Goal: Task Accomplishment & Management: Use online tool/utility

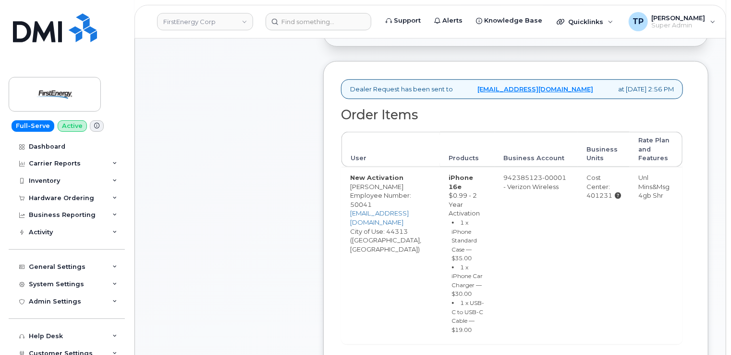
scroll to position [384, 0]
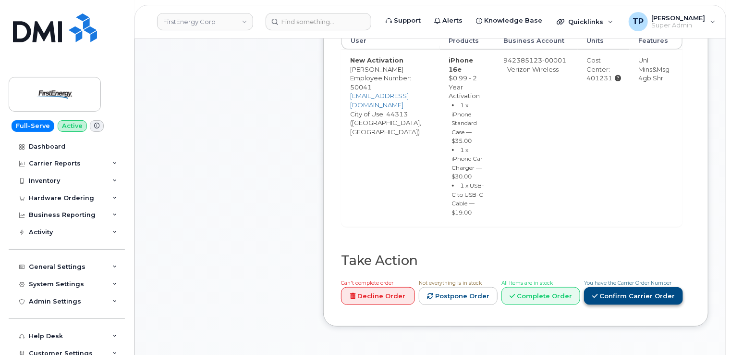
click at [644, 294] on link "Confirm Carrier Order" at bounding box center [633, 296] width 99 height 18
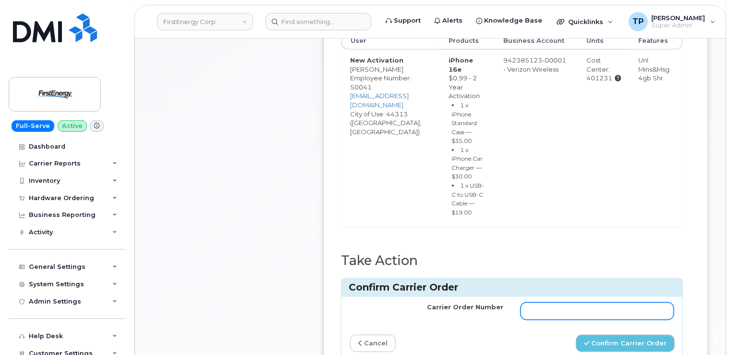
click at [588, 314] on input "Carrier Order Number" at bounding box center [597, 310] width 153 height 17
paste input "MB1000502995163"
type input "MB1000502995163"
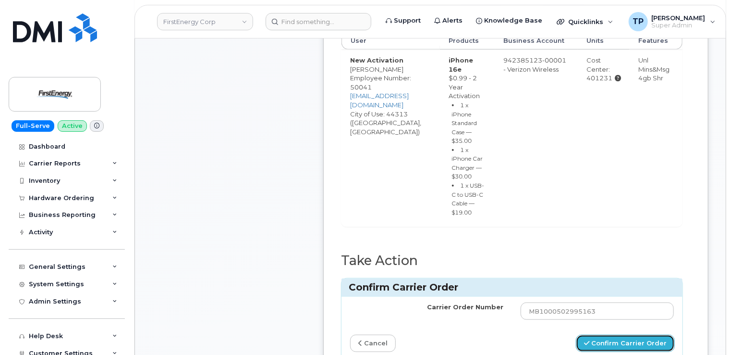
click at [643, 339] on button "Confirm Carrier Order" at bounding box center [625, 343] width 99 height 18
